Goal: Navigation & Orientation: Find specific page/section

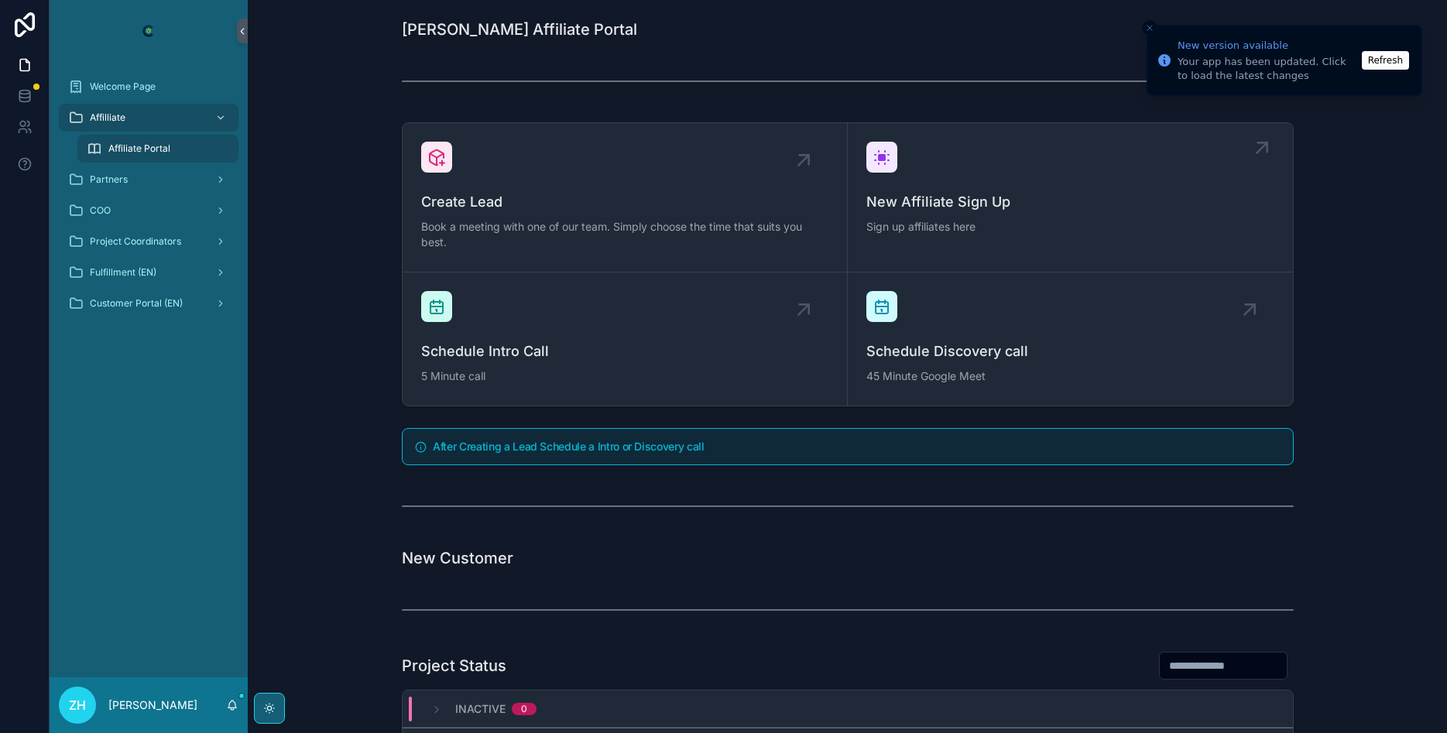
click at [972, 192] on span "New Affiliate Sign Up" at bounding box center [1070, 202] width 408 height 22
click at [1380, 60] on button "Refresh" at bounding box center [1385, 60] width 47 height 19
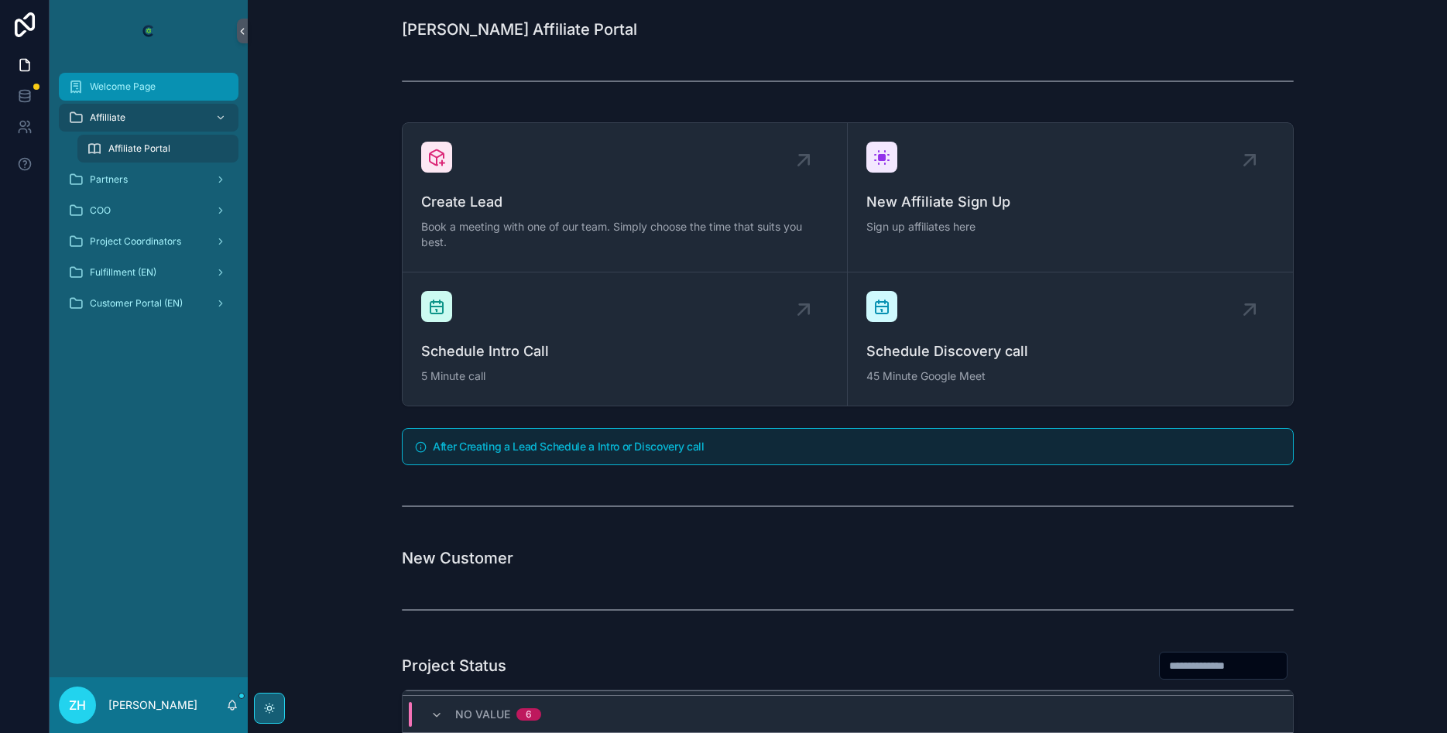
click at [139, 89] on span "Welcome Page" at bounding box center [123, 87] width 66 height 12
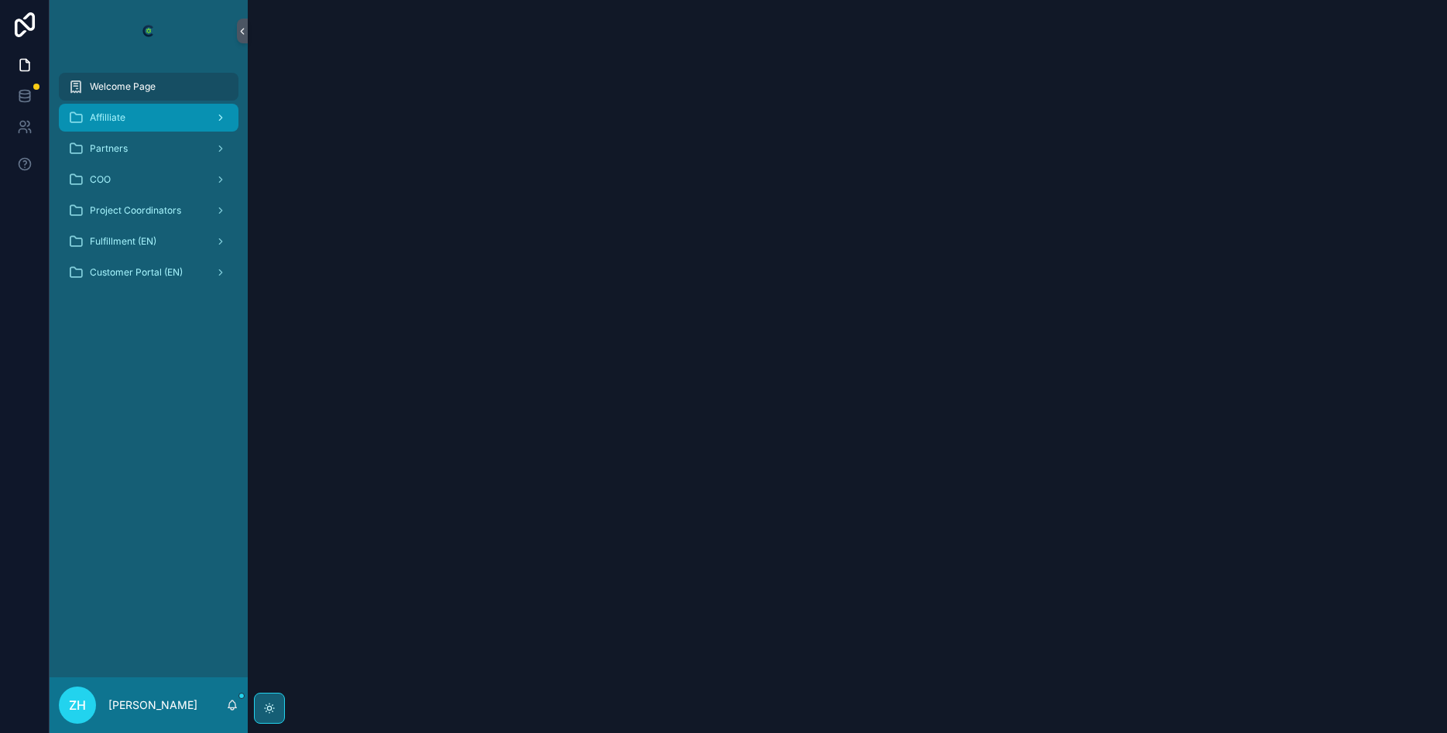
click at [145, 122] on div "Affilliate" at bounding box center [148, 117] width 161 height 25
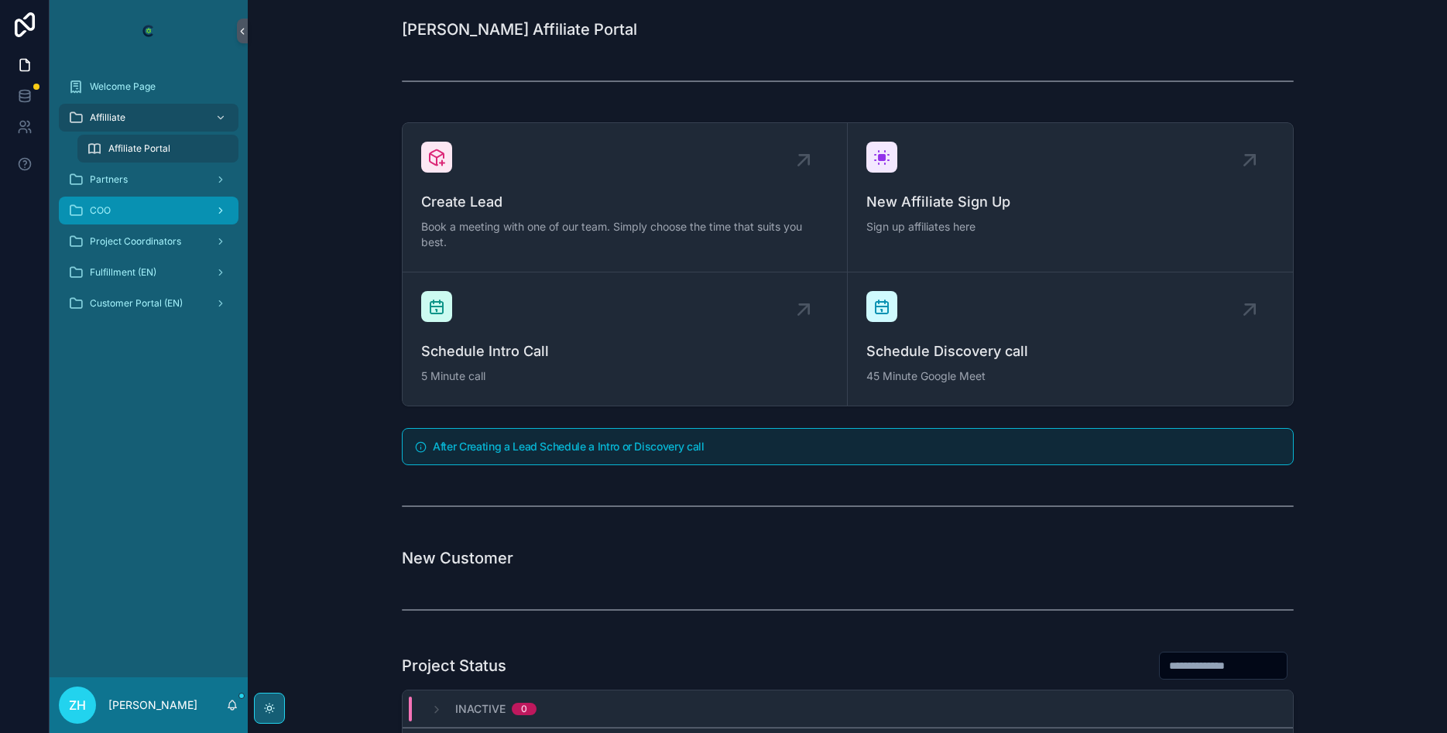
click at [134, 207] on div "COO" at bounding box center [148, 210] width 161 height 25
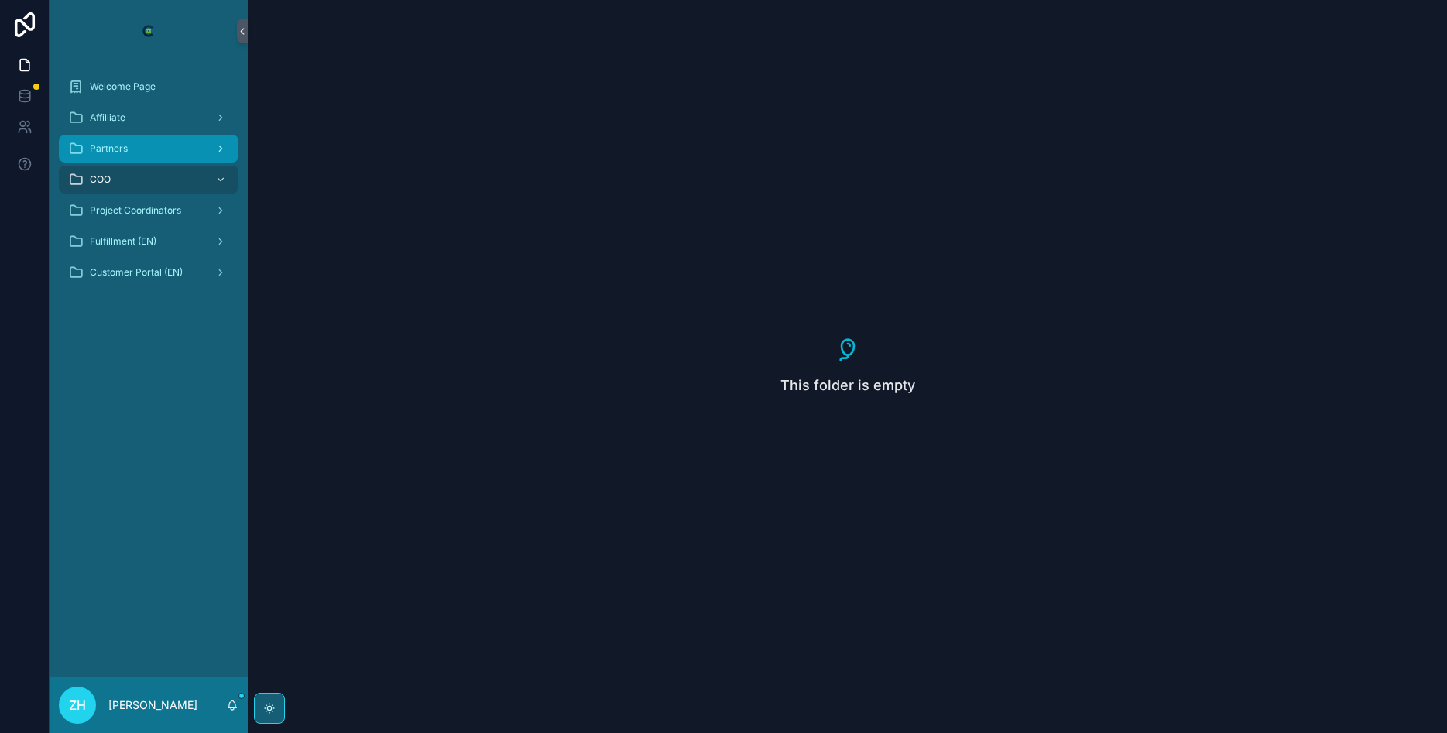
click at [142, 153] on div "Partners" at bounding box center [148, 148] width 161 height 25
click at [142, 150] on div "Partners" at bounding box center [148, 148] width 161 height 25
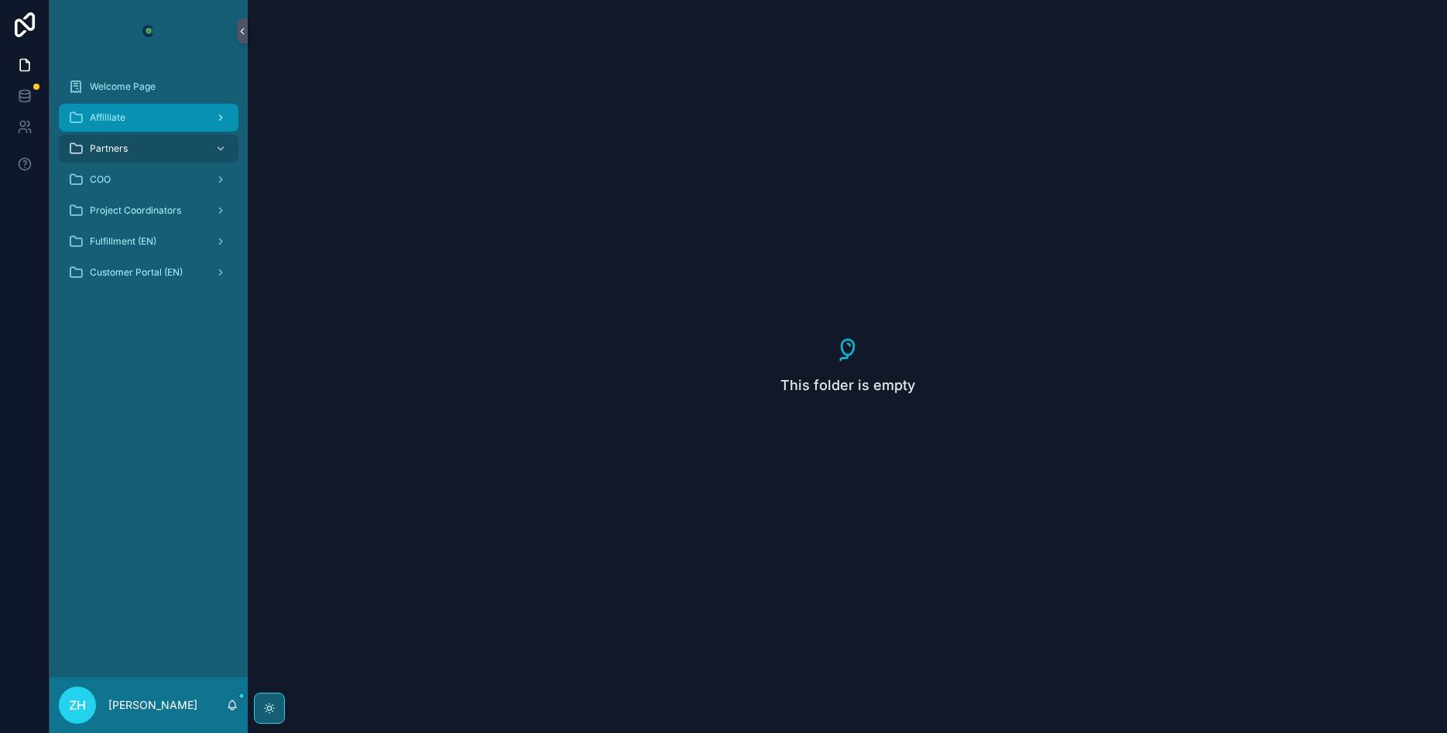
drag, startPoint x: 197, startPoint y: 125, endPoint x: 207, endPoint y: 128, distance: 10.3
click at [198, 125] on div "Affilliate" at bounding box center [148, 117] width 161 height 25
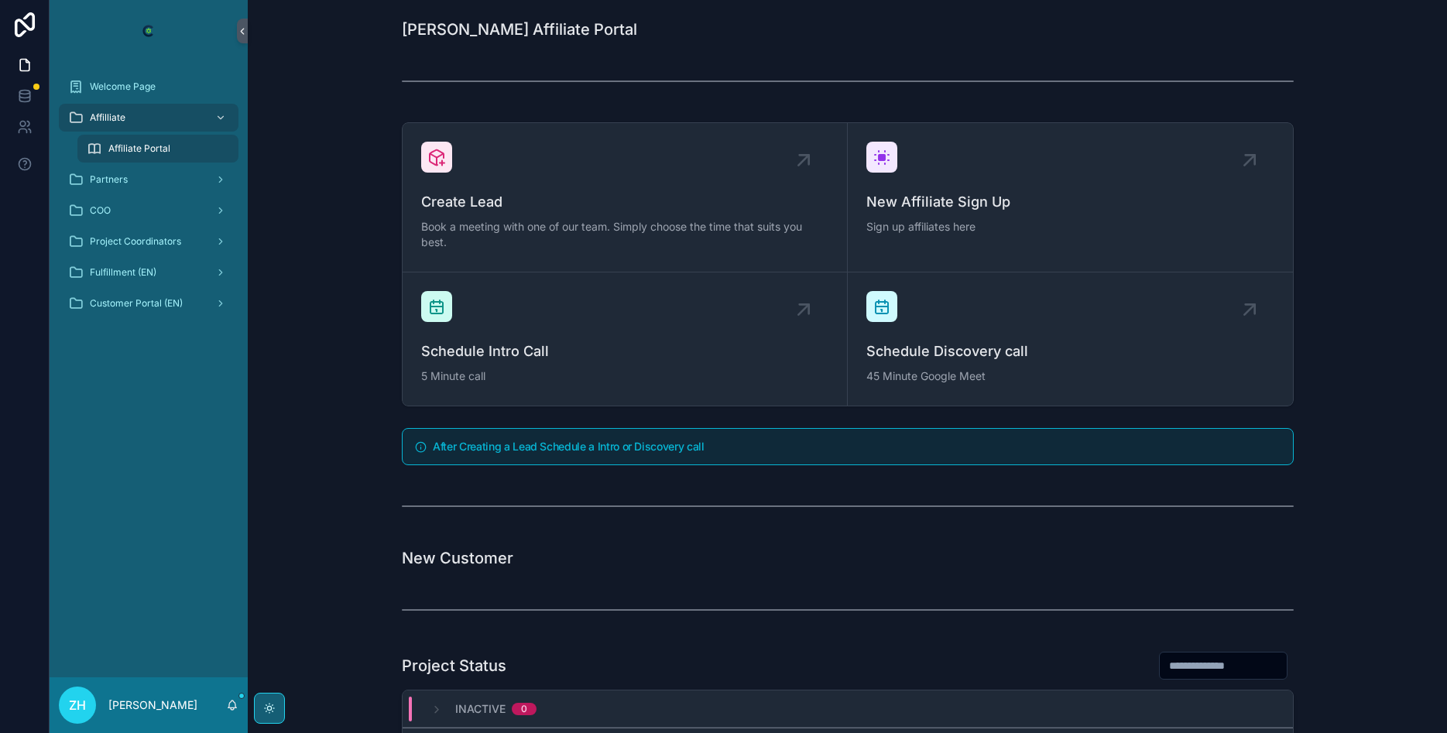
click at [177, 148] on div "Affiliate Portal" at bounding box center [158, 148] width 142 height 25
click at [175, 148] on div "Affiliate Portal" at bounding box center [158, 148] width 142 height 25
click at [144, 704] on p "[PERSON_NAME]" at bounding box center [152, 705] width 89 height 15
